Goal: Information Seeking & Learning: Learn about a topic

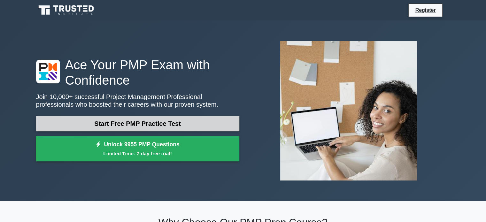
click at [134, 127] on link "Start Free PMP Practice Test" at bounding box center [137, 123] width 203 height 15
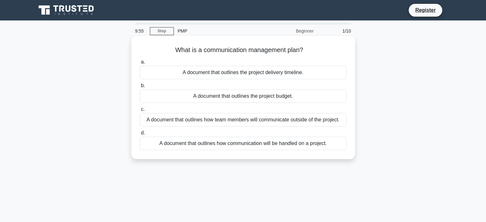
drag, startPoint x: 170, startPoint y: 47, endPoint x: 335, endPoint y: 156, distance: 198.1
click at [335, 156] on div "What is a communication management plan? .spinner_0XTQ{transform-origin:center;…" at bounding box center [243, 97] width 219 height 118
copy div "What is a communication management plan? .spinner_0XTQ{transform-origin:center;…"
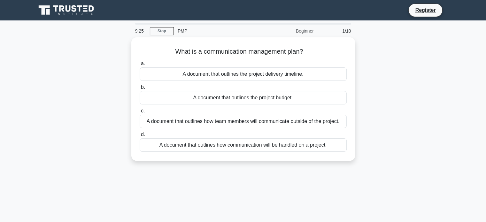
click at [144, 168] on div "What is a communication management plan? .spinner_0XTQ{transform-origin:center;…" at bounding box center [243, 102] width 422 height 131
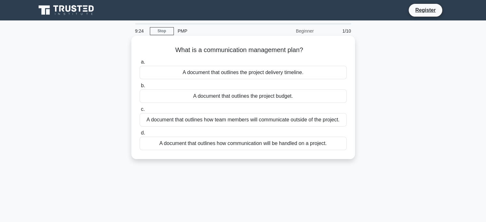
click at [145, 142] on div "A document that outlines how communication will be handled on a project." at bounding box center [243, 143] width 207 height 13
click at [140, 135] on input "d. A document that outlines how communication will be handled on a project." at bounding box center [140, 133] width 0 height 4
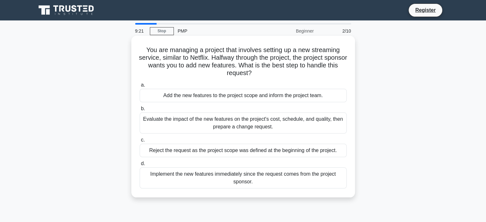
drag, startPoint x: 140, startPoint y: 50, endPoint x: 256, endPoint y: 190, distance: 181.1
click at [256, 190] on div "You are managing a project that involves setting up a new streaming service, si…" at bounding box center [243, 116] width 219 height 157
copy div "You are managing a project that involves setting up a new streaming service, si…"
click at [190, 124] on div "Evaluate the impact of the new features on the project's cost, schedule, and qu…" at bounding box center [243, 122] width 207 height 21
click at [140, 111] on input "b. Evaluate the impact of the new features on the project's cost, schedule, and…" at bounding box center [140, 109] width 0 height 4
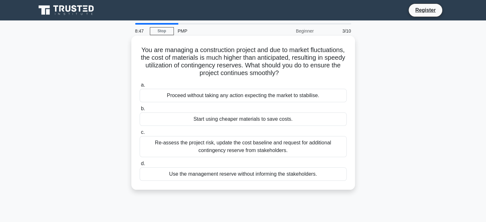
drag, startPoint x: 152, startPoint y: 48, endPoint x: 331, endPoint y: 188, distance: 226.8
click at [331, 188] on div "You are managing a construction project and due to market fluctuations, the cos…" at bounding box center [243, 113] width 224 height 154
copy div "You are managing a construction project and due to market fluctuations, the cos…"
click at [175, 148] on div "Re-assess the project risk, update the cost baseline and request for additional…" at bounding box center [243, 146] width 207 height 21
click at [140, 135] on input "c. Re-assess the project risk, update the cost baseline and request for additio…" at bounding box center [140, 132] width 0 height 4
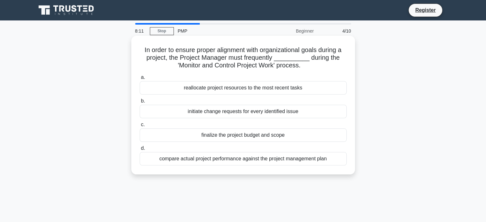
drag, startPoint x: 143, startPoint y: 48, endPoint x: 342, endPoint y: 170, distance: 232.9
click at [342, 170] on div "In order to ensure proper alignment with organizational goals during a project,…" at bounding box center [243, 105] width 219 height 134
copy div "n order to ensure proper alignment with organizational goals during a project, …"
click at [191, 159] on div "compare actual project performance against the project management plan" at bounding box center [243, 158] width 207 height 13
click at [140, 151] on input "d. compare actual project performance against the project management plan" at bounding box center [140, 148] width 0 height 4
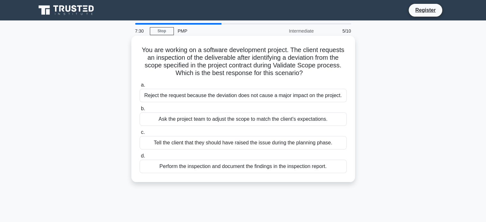
drag, startPoint x: 141, startPoint y: 49, endPoint x: 334, endPoint y: 174, distance: 229.5
click at [334, 174] on div "You are working on a software development project. The client requests an inspe…" at bounding box center [243, 108] width 219 height 141
copy div "ou are working on a software development project. The client requests an inspec…"
click at [144, 167] on div "Perform the inspection and document the findings in the inspection report." at bounding box center [243, 166] width 207 height 13
click at [140, 158] on input "d. Perform the inspection and document the findings in the inspection report." at bounding box center [140, 156] width 0 height 4
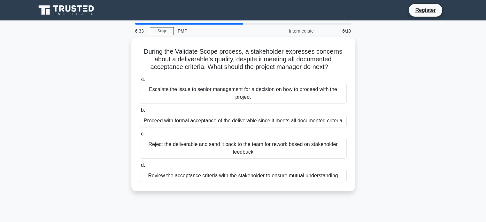
drag, startPoint x: 143, startPoint y: 49, endPoint x: 356, endPoint y: 177, distance: 247.7
click at [356, 177] on div "During the Validate Scope process, a stakeholder expresses concerns about a del…" at bounding box center [243, 118] width 422 height 162
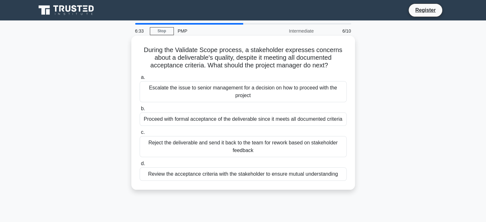
copy div "During the Validate Scope process, a stakeholder expresses concerns about a del…"
click at [163, 177] on div "Review the acceptance criteria with the stakeholder to ensure mutual understand…" at bounding box center [243, 173] width 207 height 13
click at [140, 166] on input "d. Review the acceptance criteria with the stakeholder to ensure mutual underst…" at bounding box center [140, 164] width 0 height 4
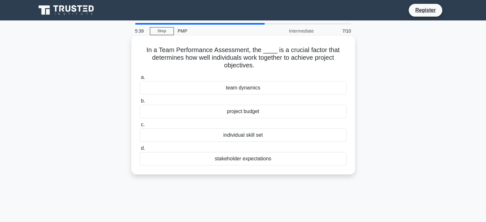
drag, startPoint x: 147, startPoint y: 53, endPoint x: 275, endPoint y: 165, distance: 169.6
click at [275, 165] on div "In a Team Performance Assessment, the ____ is a crucial factor that determines …" at bounding box center [243, 105] width 219 height 134
copy div "In a Team Performance Assessment, the ____ is a crucial factor that determines …"
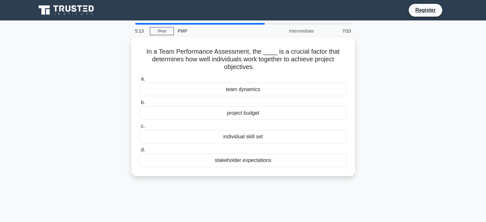
click at [135, 195] on div "5:13 Stop PMP Intermediate 7/10 In a Team Performance Assessment, the ____ is a…" at bounding box center [243, 183] width 422 height 320
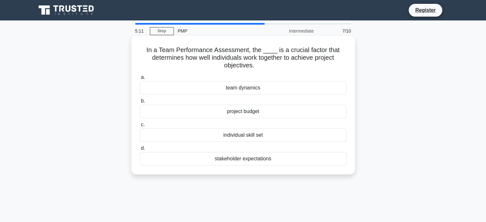
click at [165, 162] on div "stakeholder expectations" at bounding box center [243, 158] width 207 height 13
click at [140, 151] on input "d. stakeholder expectations" at bounding box center [140, 148] width 0 height 4
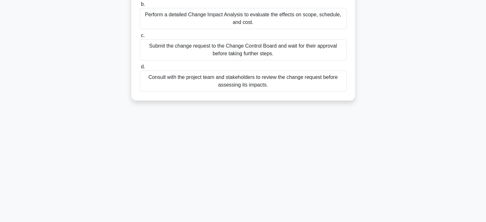
scroll to position [123, 0]
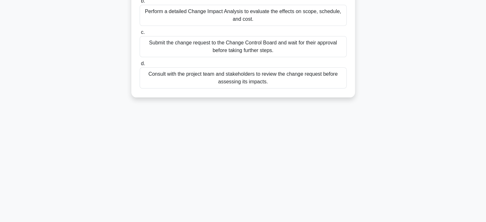
drag, startPoint x: 144, startPoint y: 45, endPoint x: 269, endPoint y: 94, distance: 133.9
click at [269, 94] on div "During the execution phase of a commercial building construction project, the s…" at bounding box center [243, 5] width 219 height 180
copy div "During the execution phase of a commercial building construction project, the s…"
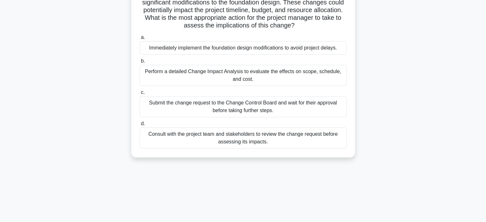
scroll to position [59, 0]
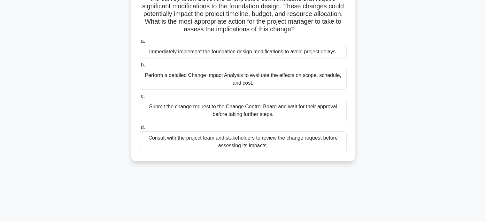
click at [210, 81] on div "Perform a detailed Change Impact Analysis to evaluate the effects on scope, sch…" at bounding box center [243, 79] width 207 height 21
click at [140, 67] on input "b. Perform a detailed Change Impact Analysis to evaluate the effects on scope, …" at bounding box center [140, 65] width 0 height 4
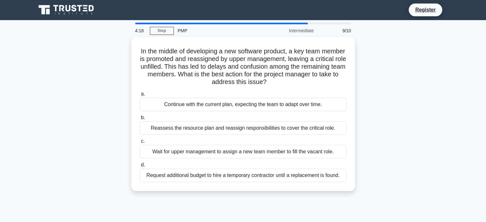
scroll to position [0, 0]
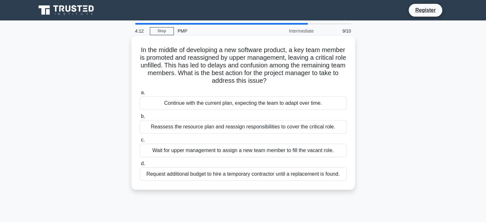
drag, startPoint x: 147, startPoint y: 48, endPoint x: 343, endPoint y: 184, distance: 238.4
click at [343, 184] on div "In the middle of developing a new software product, a key team member is promot…" at bounding box center [243, 112] width 219 height 149
copy div "In the middle of developing a new software product, a key team member is promot…"
click at [213, 149] on div "Wait for upper management to assign a new team member to fill the vacant role." at bounding box center [243, 150] width 207 height 13
click at [140, 142] on input "c. Wait for upper management to assign a new team member to fill the vacant rol…" at bounding box center [140, 140] width 0 height 4
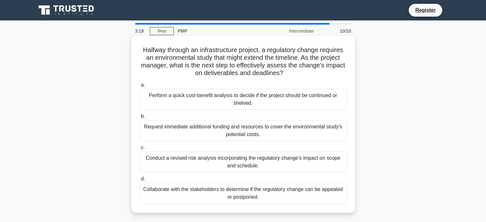
drag, startPoint x: 139, startPoint y: 50, endPoint x: 290, endPoint y: 201, distance: 213.1
click at [290, 201] on div "Halfway through an infrastructure project, a regulatory change requires an envi…" at bounding box center [243, 124] width 219 height 172
copy div "Halfway through an infrastructure project, a regulatory change requires an envi…"
click at [183, 163] on div "Conduct a revised risk analysis incorporating the regulatory change's impact on…" at bounding box center [243, 161] width 207 height 21
click at [140, 150] on input "c. Conduct a revised risk analysis incorporating the regulatory change's impact…" at bounding box center [140, 148] width 0 height 4
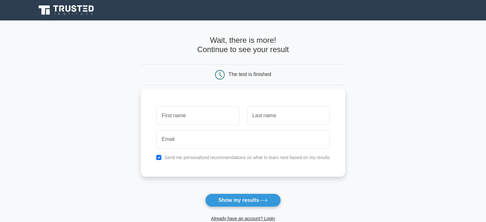
click at [199, 115] on input "text" at bounding box center [197, 115] width 83 height 19
type input "Katherin"
click at [272, 120] on input "text" at bounding box center [288, 115] width 83 height 19
type input "Matus"
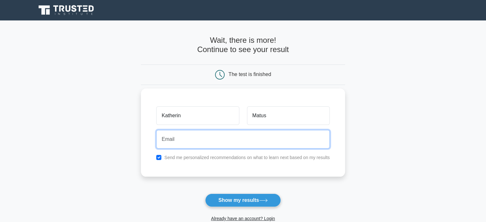
click at [220, 142] on input "email" at bounding box center [243, 139] width 174 height 19
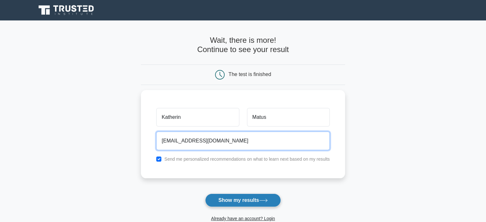
type input "matuskatherin@gmail.com"
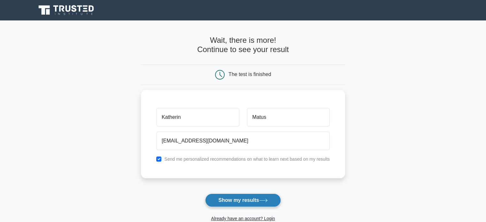
click at [230, 198] on button "Show my results" at bounding box center [242, 200] width 75 height 13
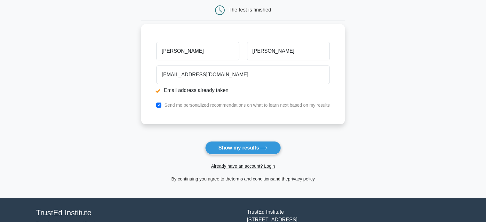
scroll to position [96, 0]
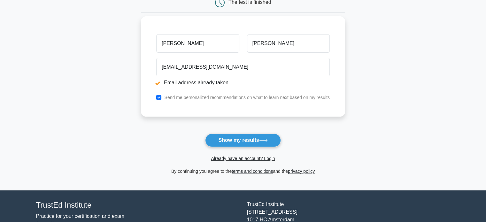
click at [201, 52] on input "Katherin" at bounding box center [197, 43] width 83 height 19
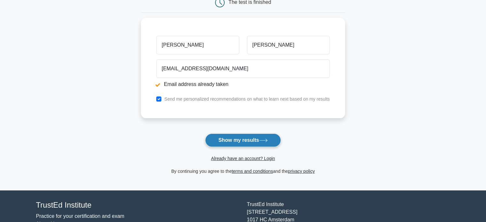
type input "Katherin"
click at [223, 138] on button "Show my results" at bounding box center [242, 140] width 75 height 13
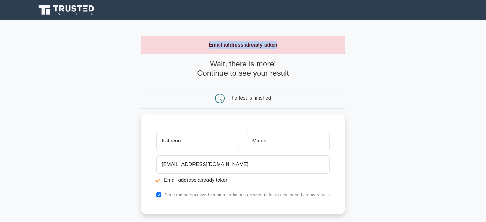
drag, startPoint x: 203, startPoint y: 45, endPoint x: 293, endPoint y: 48, distance: 89.5
click at [293, 48] on div "Email address already taken" at bounding box center [243, 45] width 204 height 19
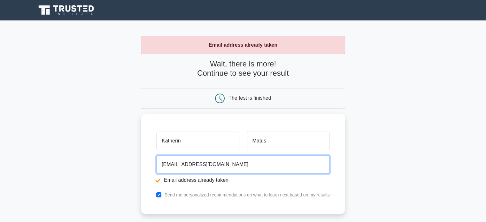
drag, startPoint x: 240, startPoint y: 163, endPoint x: 141, endPoint y: 164, distance: 99.1
click at [141, 164] on main "Email address already taken Wait, there is more! Continue to see your result Th…" at bounding box center [243, 153] width 486 height 266
type input "kmatus@jicaza.com"
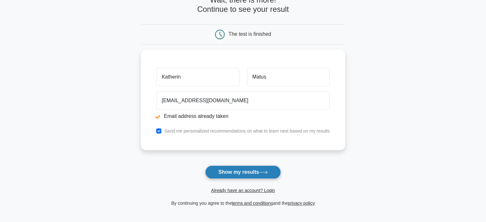
click at [232, 175] on button "Show my results" at bounding box center [242, 172] width 75 height 13
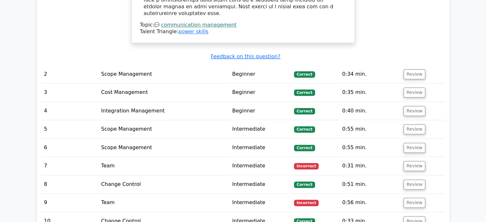
scroll to position [799, 0]
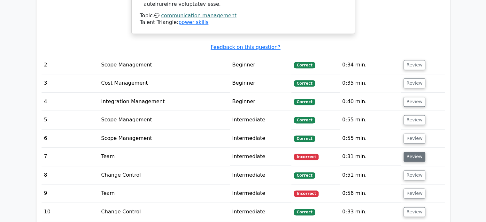
click at [416, 152] on button "Review" at bounding box center [415, 157] width 22 height 10
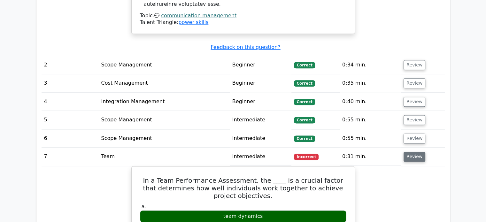
click at [414, 152] on button "Review" at bounding box center [415, 157] width 22 height 10
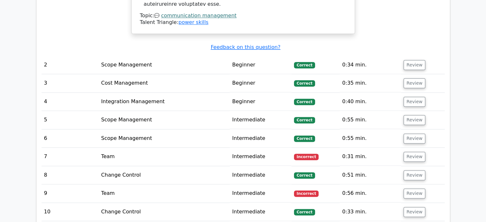
scroll to position [831, 0]
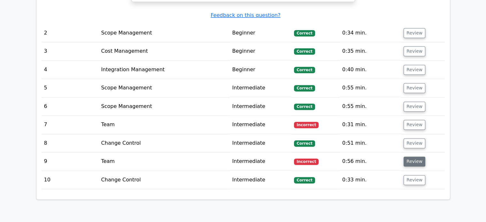
click at [412, 157] on button "Review" at bounding box center [415, 162] width 22 height 10
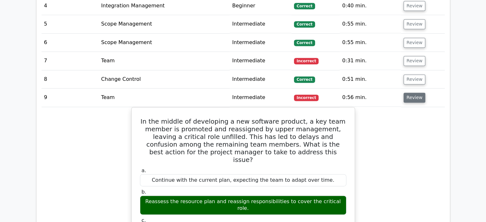
scroll to position [927, 0]
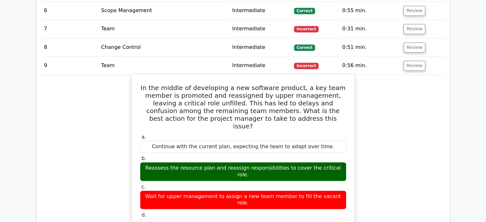
drag, startPoint x: 149, startPoint y: 56, endPoint x: 341, endPoint y: 177, distance: 227.8
click at [341, 177] on div "In the middle of developing a new software product, a key team member is promot…" at bounding box center [243, 216] width 218 height 281
copy div "In the middle of developing a new software product, a key team member is promot…"
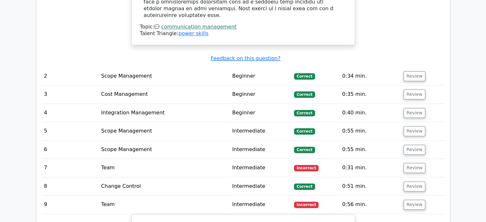
scroll to position [799, 0]
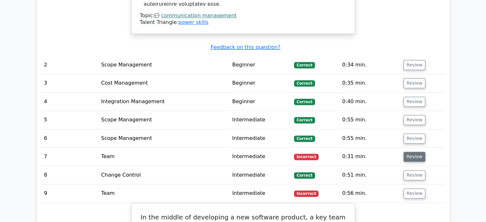
click at [410, 152] on button "Review" at bounding box center [415, 157] width 22 height 10
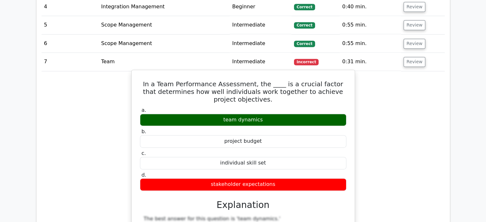
scroll to position [895, 0]
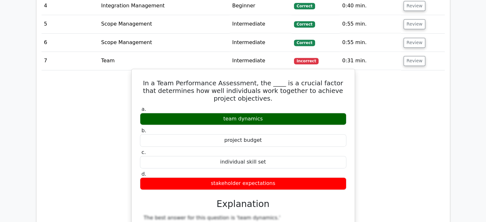
drag, startPoint x: 144, startPoint y: 57, endPoint x: 281, endPoint y: 154, distance: 168.0
copy div "In a Team Performance Assessment, the ____ is a crucial factor that determines …"
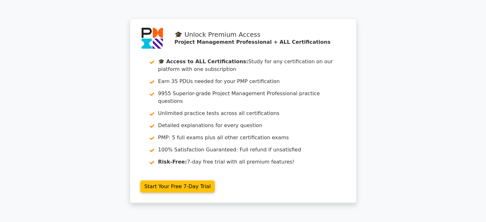
scroll to position [1764, 0]
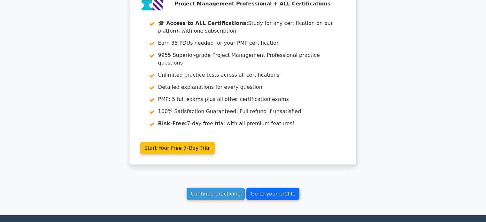
click at [278, 188] on link "Go to your profile" at bounding box center [272, 194] width 53 height 12
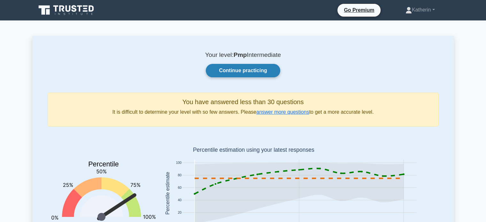
click at [237, 75] on link "Continue practicing" at bounding box center [243, 70] width 74 height 13
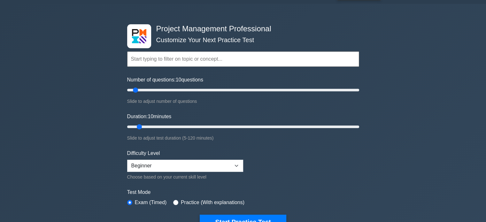
scroll to position [32, 0]
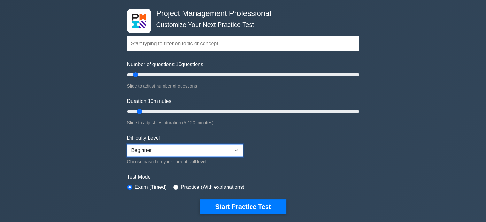
click at [238, 148] on select "Beginner Intermediate Expert" at bounding box center [185, 150] width 116 height 12
select select "expert"
click at [127, 144] on select "Beginner Intermediate Expert" at bounding box center [185, 150] width 116 height 12
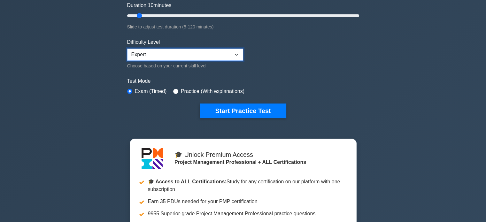
scroll to position [160, 0]
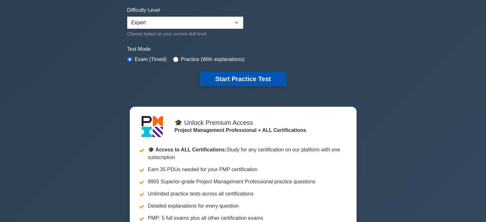
click at [253, 80] on button "Start Practice Test" at bounding box center [243, 79] width 86 height 15
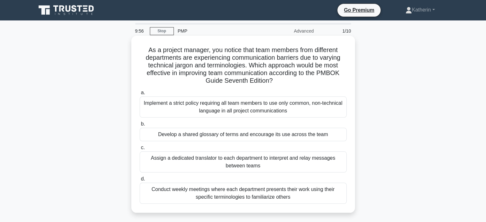
drag, startPoint x: 144, startPoint y: 50, endPoint x: 291, endPoint y: 204, distance: 212.7
click at [291, 204] on div "As a project manager, you notice that team members from different departments a…" at bounding box center [243, 124] width 219 height 172
copy div "As a project manager, you notice that team members from different departments a…"
click at [185, 195] on div "Conduct weekly meetings where each department presents their work using their s…" at bounding box center [243, 193] width 207 height 21
click at [140, 181] on input "d. Conduct weekly meetings where each department presents their work using thei…" at bounding box center [140, 179] width 0 height 4
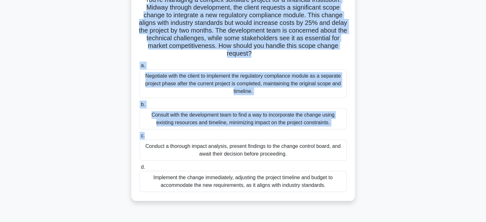
scroll to position [64, 0]
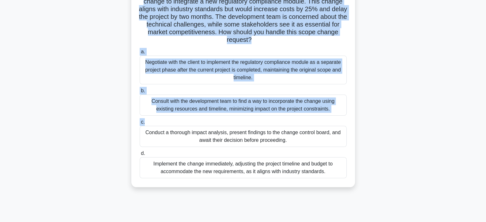
drag, startPoint x: 145, startPoint y: 50, endPoint x: 337, endPoint y: 176, distance: 229.4
click at [337, 176] on div "You're managing a complex software project for a financial institution. Midway …" at bounding box center [243, 79] width 219 height 210
copy div "ou're managing a complex software project for a financial institution. Midway t…"
click at [173, 74] on div "Negotiate with the client to implement the regulatory compliance module as a se…" at bounding box center [243, 70] width 207 height 29
click at [140, 54] on input "a. Negotiate with the client to implement the regulatory compliance module as a…" at bounding box center [140, 52] width 0 height 4
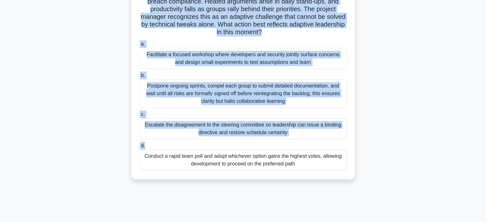
drag, startPoint x: 147, startPoint y: 50, endPoint x: 310, endPoint y: 167, distance: 200.3
click at [310, 167] on div "During a cloud migration, developers push to release microservices quickly, whi…" at bounding box center [243, 75] width 219 height 203
copy div "During a cloud migration, developers push to release microservices quickly, whi…"
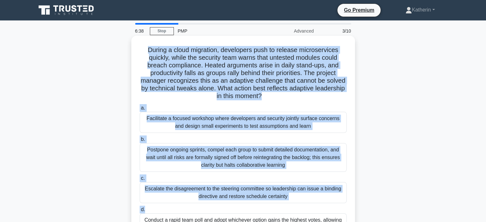
click at [218, 126] on div "Facilitate a focused workshop where developers and security jointly surface con…" at bounding box center [243, 122] width 207 height 21
click at [140, 110] on input "a. Facilitate a focused workshop where developers and security jointly surface …" at bounding box center [140, 108] width 0 height 4
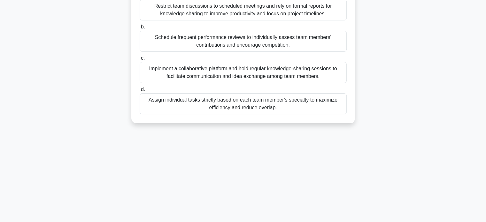
scroll to position [123, 0]
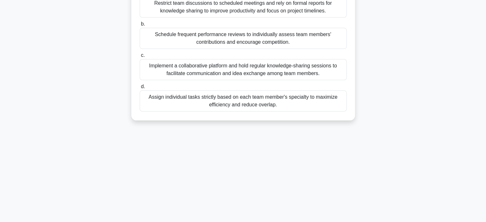
drag, startPoint x: 142, startPoint y: 46, endPoint x: 281, endPoint y: 111, distance: 153.4
click at [281, 111] on div "A project manager is leading a research and development project that requires a…" at bounding box center [243, 16] width 219 height 203
copy div "A project manager is leading a research and development project that requires a…"
click at [177, 79] on div "Implement a collaborative platform and hold regular knowledge-sharing sessions …" at bounding box center [243, 69] width 207 height 21
click at [140, 58] on input "c. Implement a collaborative platform and hold regular knowledge-sharing sessio…" at bounding box center [140, 55] width 0 height 4
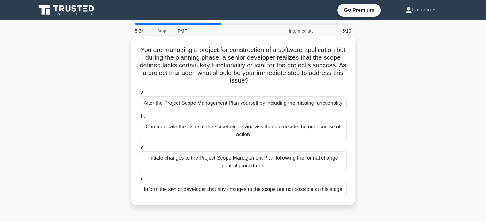
scroll to position [0, 0]
drag, startPoint x: 144, startPoint y: 49, endPoint x: 342, endPoint y: 193, distance: 244.6
click at [342, 193] on div "You are managing a project for construction of a software application but durin…" at bounding box center [243, 120] width 219 height 164
copy div "ou are managing a project for construction of a software application but during…"
click at [173, 153] on div "Initiate changes to the Project Scope Management Plan following the formal chan…" at bounding box center [243, 161] width 207 height 21
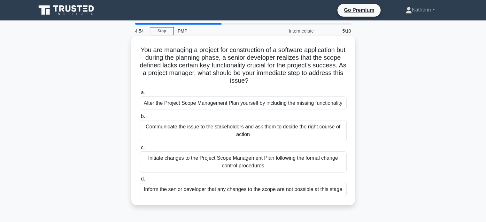
click at [140, 150] on input "c. Initiate changes to the Project Scope Management Plan following the formal c…" at bounding box center [140, 148] width 0 height 4
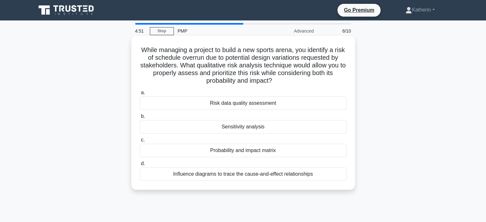
drag, startPoint x: 144, startPoint y: 49, endPoint x: 325, endPoint y: 186, distance: 227.2
click at [325, 186] on div "While managing a project to build a new sports arena, you identify a risk of sc…" at bounding box center [243, 112] width 219 height 149
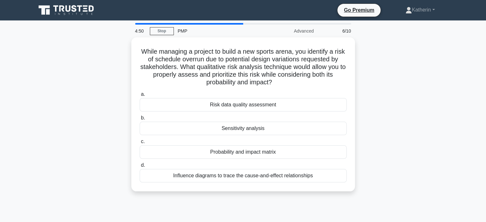
copy div "While managing a project to build a new sports arena, you identify a risk of sc…"
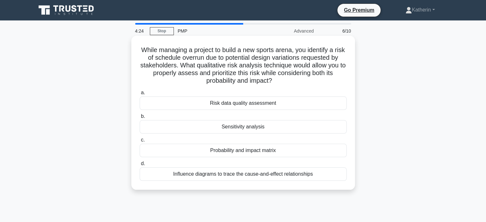
click at [188, 153] on div "Probability and impact matrix" at bounding box center [243, 150] width 207 height 13
click at [140, 142] on input "c. Probability and impact matrix" at bounding box center [140, 140] width 0 height 4
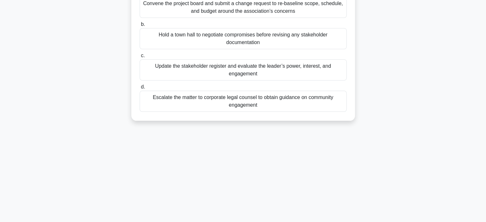
scroll to position [123, 0]
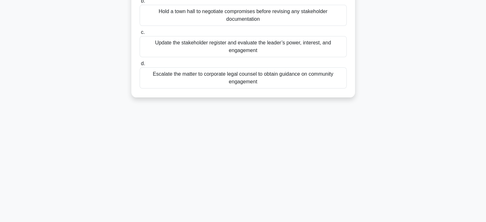
drag, startPoint x: 154, startPoint y: 47, endPoint x: 271, endPoint y: 93, distance: 125.5
click at [271, 93] on div "During deployment of an autonomous drone delivery pilot, a prominent neighborho…" at bounding box center [243, 5] width 219 height 180
copy div "During deployment of an autonomous drone delivery pilot, a prominent neighborho…"
click at [172, 55] on div "Update the stakeholder register and evaluate the leader’s power, interest, and …" at bounding box center [243, 46] width 207 height 21
click at [140, 35] on input "c. Update the stakeholder register and evaluate the leader’s power, interest, a…" at bounding box center [140, 32] width 0 height 4
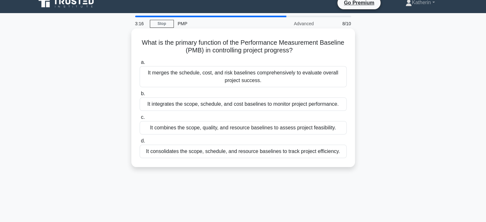
scroll to position [0, 0]
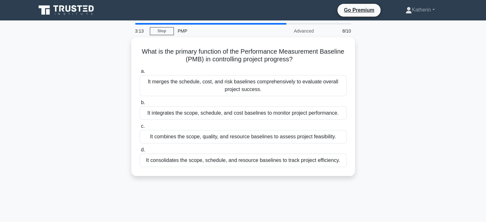
drag, startPoint x: 141, startPoint y: 50, endPoint x: 358, endPoint y: 164, distance: 245.3
click at [358, 164] on div "What is the primary function of the Performance Measurement Baseline (PMB) in c…" at bounding box center [243, 110] width 422 height 146
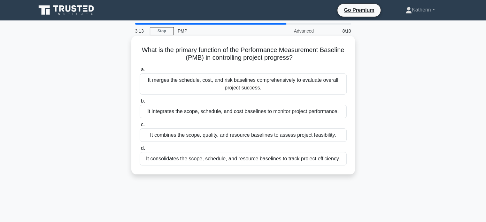
copy div "What is the primary function of the Performance Measurement Baseline (PMB) in c…"
click at [199, 112] on div "It integrates the scope, schedule, and cost baselines to monitor project perfor…" at bounding box center [243, 111] width 207 height 13
click at [140, 103] on input "b. It integrates the scope, schedule, and cost baselines to monitor project per…" at bounding box center [140, 101] width 0 height 4
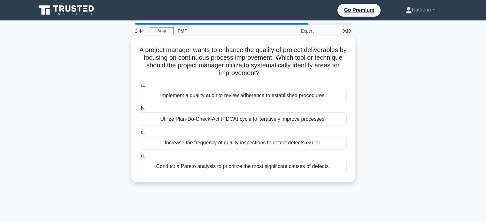
drag, startPoint x: 143, startPoint y: 50, endPoint x: 338, endPoint y: 167, distance: 227.7
click at [338, 167] on div "A project manager wants to enhance the quality of project deliverables by focus…" at bounding box center [243, 108] width 219 height 141
copy div "project manager wants to enhance the quality of project deliverables by focusin…"
click at [210, 97] on div "Implement a quality audit to review adherence to established procedures." at bounding box center [243, 95] width 207 height 13
click at [140, 87] on input "a. Implement a quality audit to review adherence to established procedures." at bounding box center [140, 85] width 0 height 4
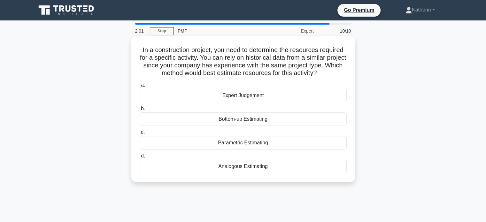
drag, startPoint x: 139, startPoint y: 49, endPoint x: 280, endPoint y: 182, distance: 193.1
click at [280, 182] on div "In a construction project, you need to determine the resources required for a s…" at bounding box center [243, 109] width 224 height 146
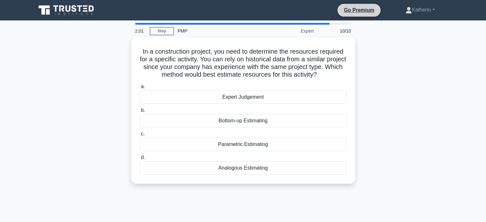
copy div "In a construction project, you need to determine the resources required for a s…"
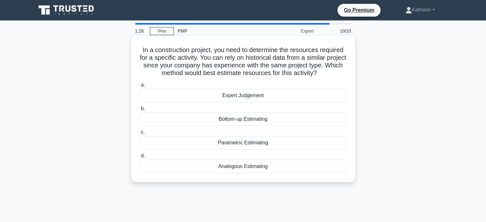
click at [277, 97] on div "Expert Judgement" at bounding box center [243, 95] width 207 height 13
click at [140, 87] on input "a. Expert Judgement" at bounding box center [140, 85] width 0 height 4
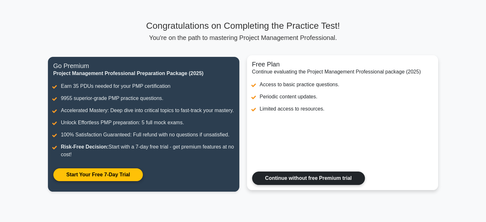
scroll to position [64, 0]
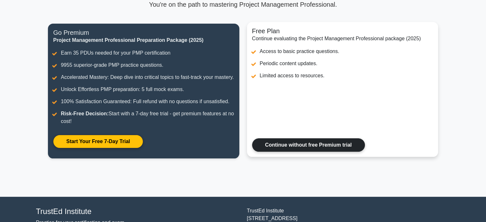
click at [311, 149] on link "Continue without free Premium trial" at bounding box center [308, 144] width 113 height 13
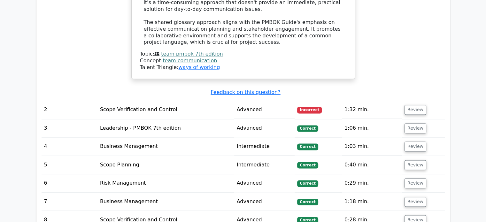
scroll to position [991, 0]
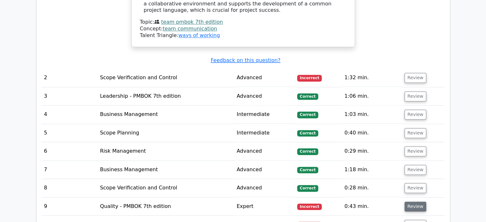
click at [413, 202] on button "Review" at bounding box center [416, 207] width 22 height 10
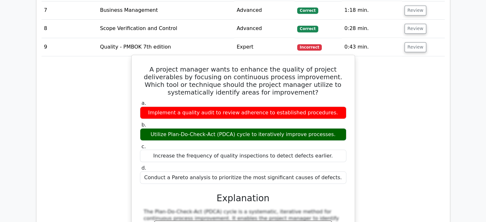
scroll to position [1150, 0]
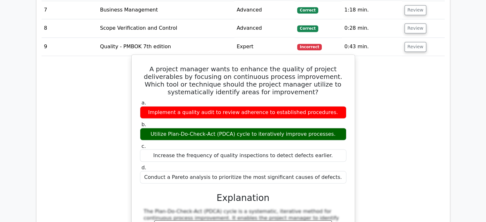
drag, startPoint x: 137, startPoint y: 38, endPoint x: 339, endPoint y: 153, distance: 232.4
click at [339, 153] on div "A project manager wants to enhance the quality of project deliverables by focus…" at bounding box center [243, 194] width 218 height 274
copy div "A project manager wants to enhance the quality of project deliverables by focus…"
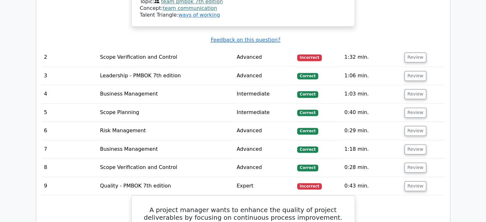
scroll to position [1023, 0]
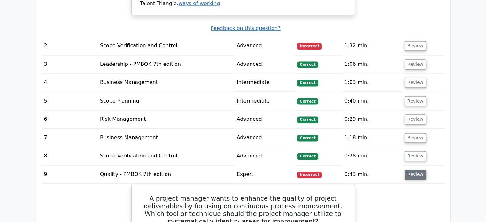
click at [414, 170] on button "Review" at bounding box center [416, 175] width 22 height 10
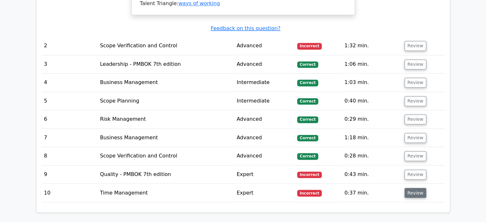
click at [414, 188] on button "Review" at bounding box center [416, 193] width 22 height 10
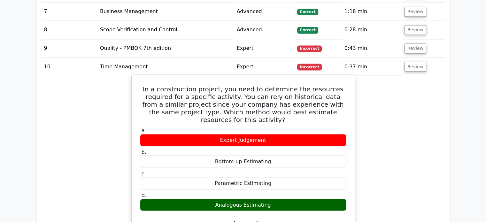
scroll to position [1150, 0]
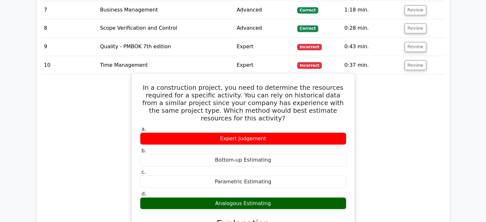
drag, startPoint x: 142, startPoint y: 56, endPoint x: 304, endPoint y: 172, distance: 199.7
click at [304, 172] on div "In a construction project, you need to determine the resources required for a s…" at bounding box center [243, 213] width 218 height 275
copy div "n a construction project, you need to determine the resources required for a sp…"
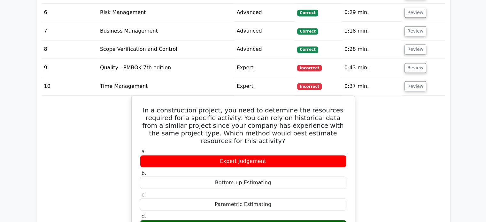
scroll to position [1119, 0]
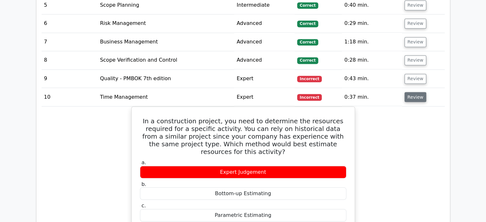
click at [412, 92] on button "Review" at bounding box center [416, 97] width 22 height 10
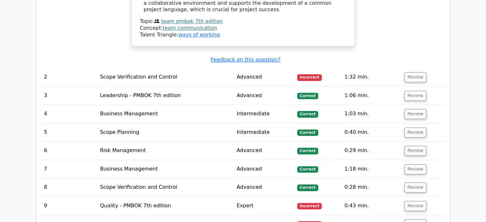
scroll to position [991, 0]
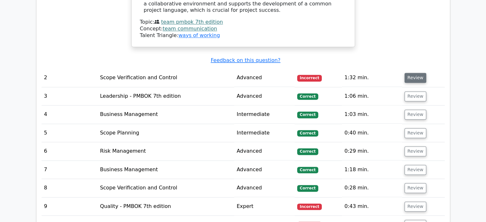
click at [414, 73] on button "Review" at bounding box center [416, 78] width 22 height 10
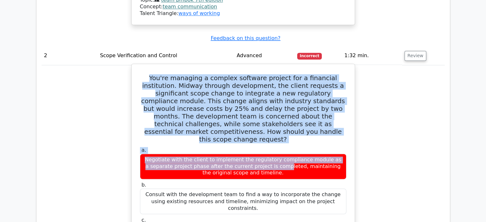
scroll to position [1055, 0]
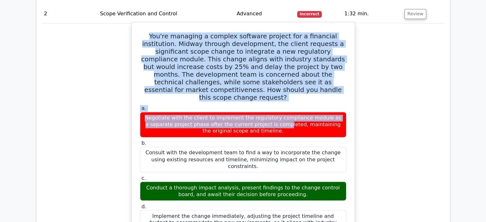
drag, startPoint x: 142, startPoint y: 70, endPoint x: 328, endPoint y: 182, distance: 216.8
copy div "You're managing a complex software project for a financial institution. Midway …"
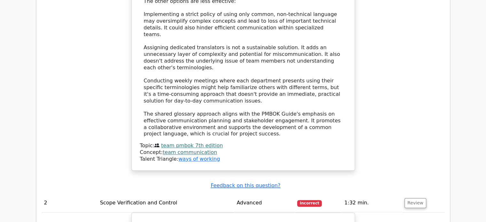
scroll to position [863, 0]
